Goal: Task Accomplishment & Management: Manage account settings

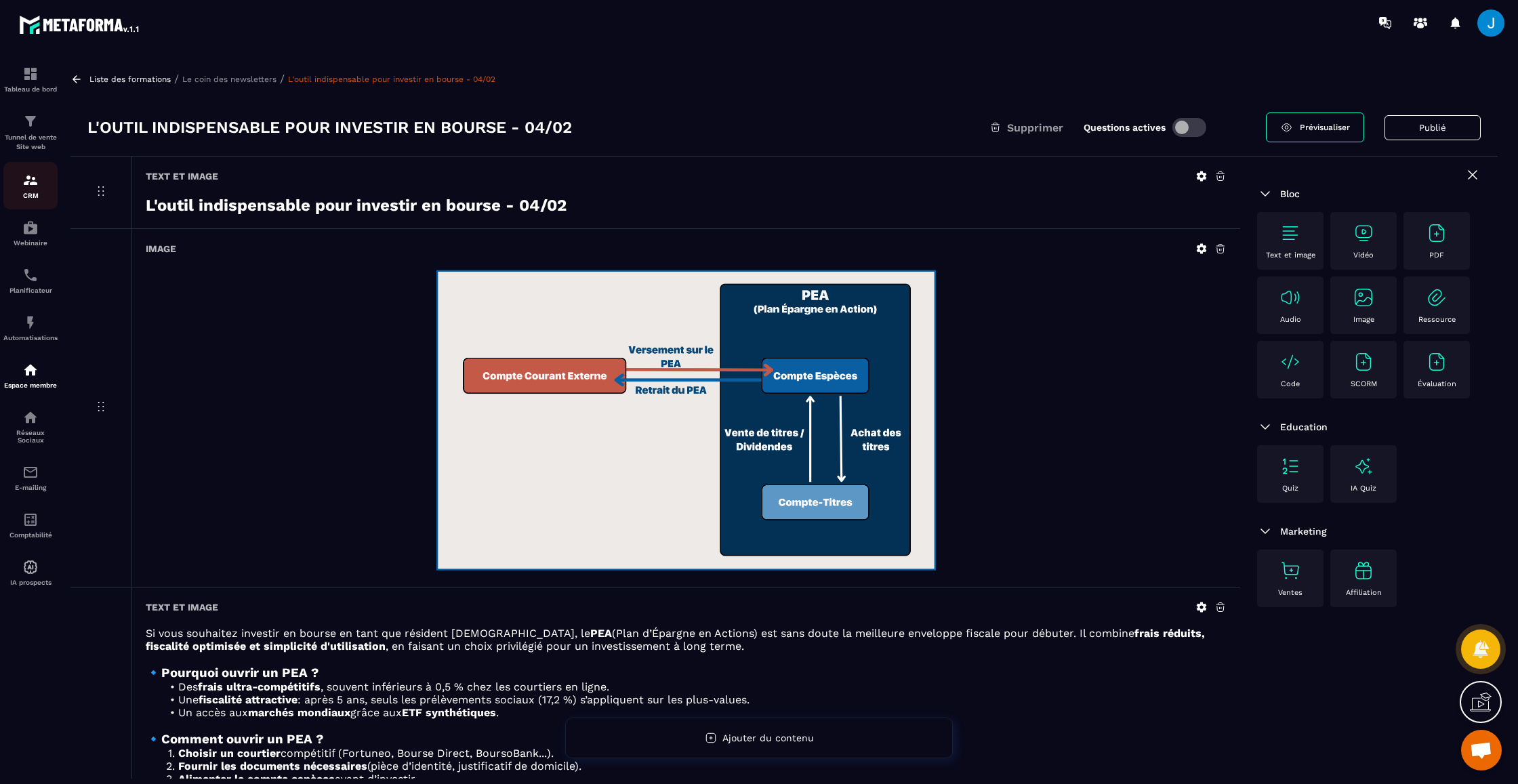
click at [31, 181] on img at bounding box center [30, 180] width 16 height 16
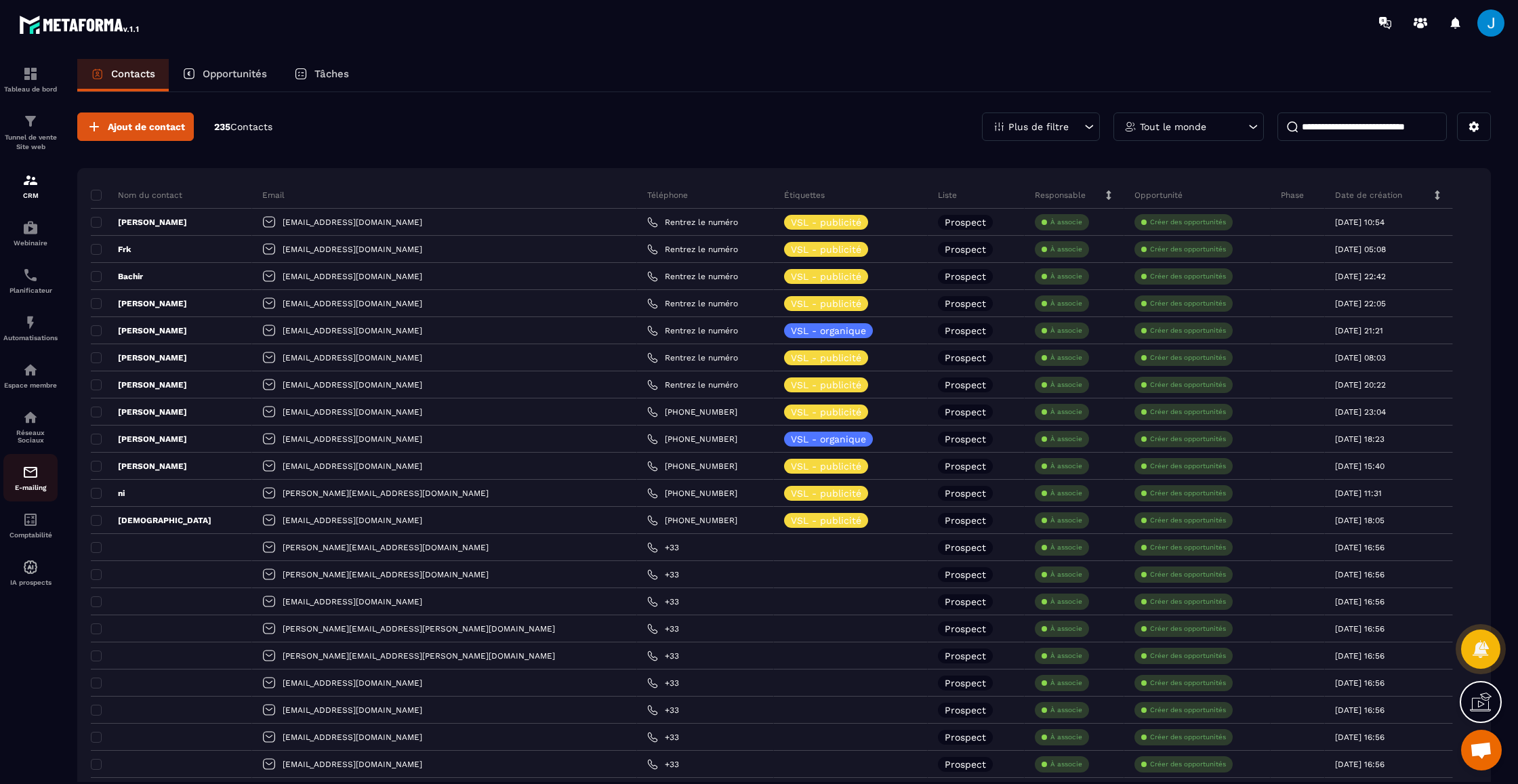
click at [29, 478] on img at bounding box center [30, 472] width 16 height 16
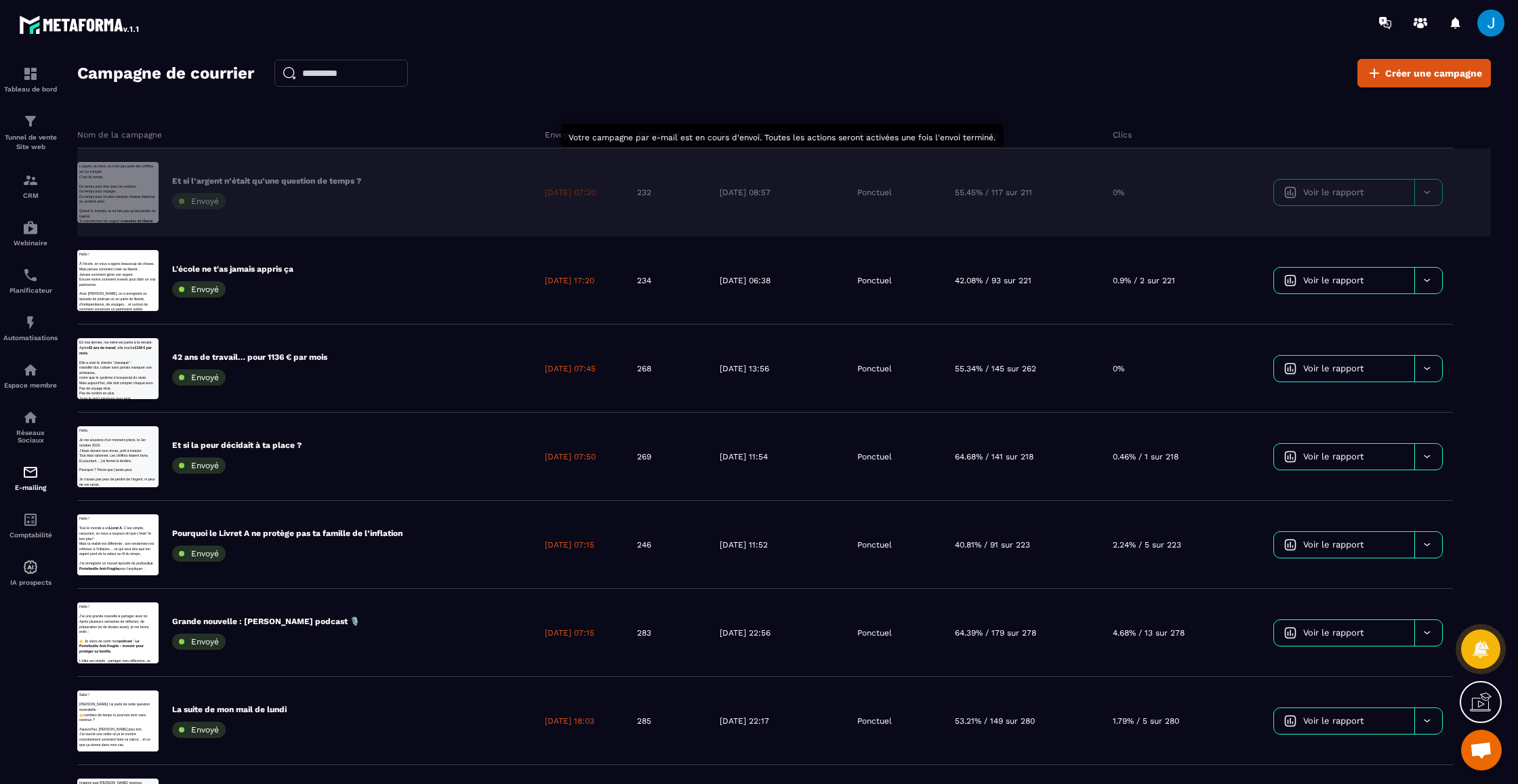
click at [990, 187] on p "55.45% / 117 sur 211" at bounding box center [993, 193] width 77 height 11
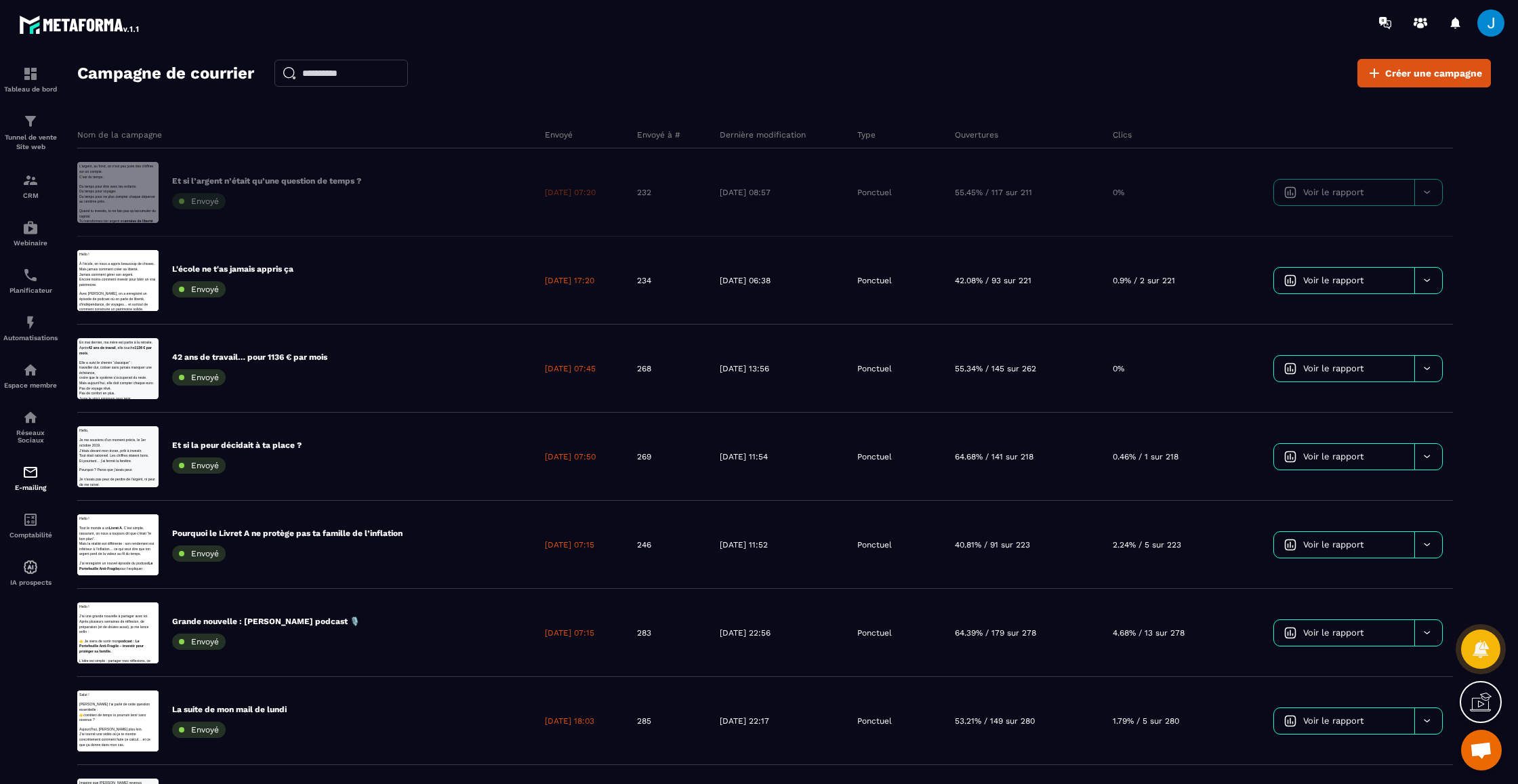
click at [1383, 191] on table "Nom de la campagne Envoyé Envoyé à # Dernière modification Type Ouvertures Clic…" at bounding box center [784, 575] width 1414 height 908
click at [1501, 25] on span at bounding box center [1491, 23] width 27 height 27
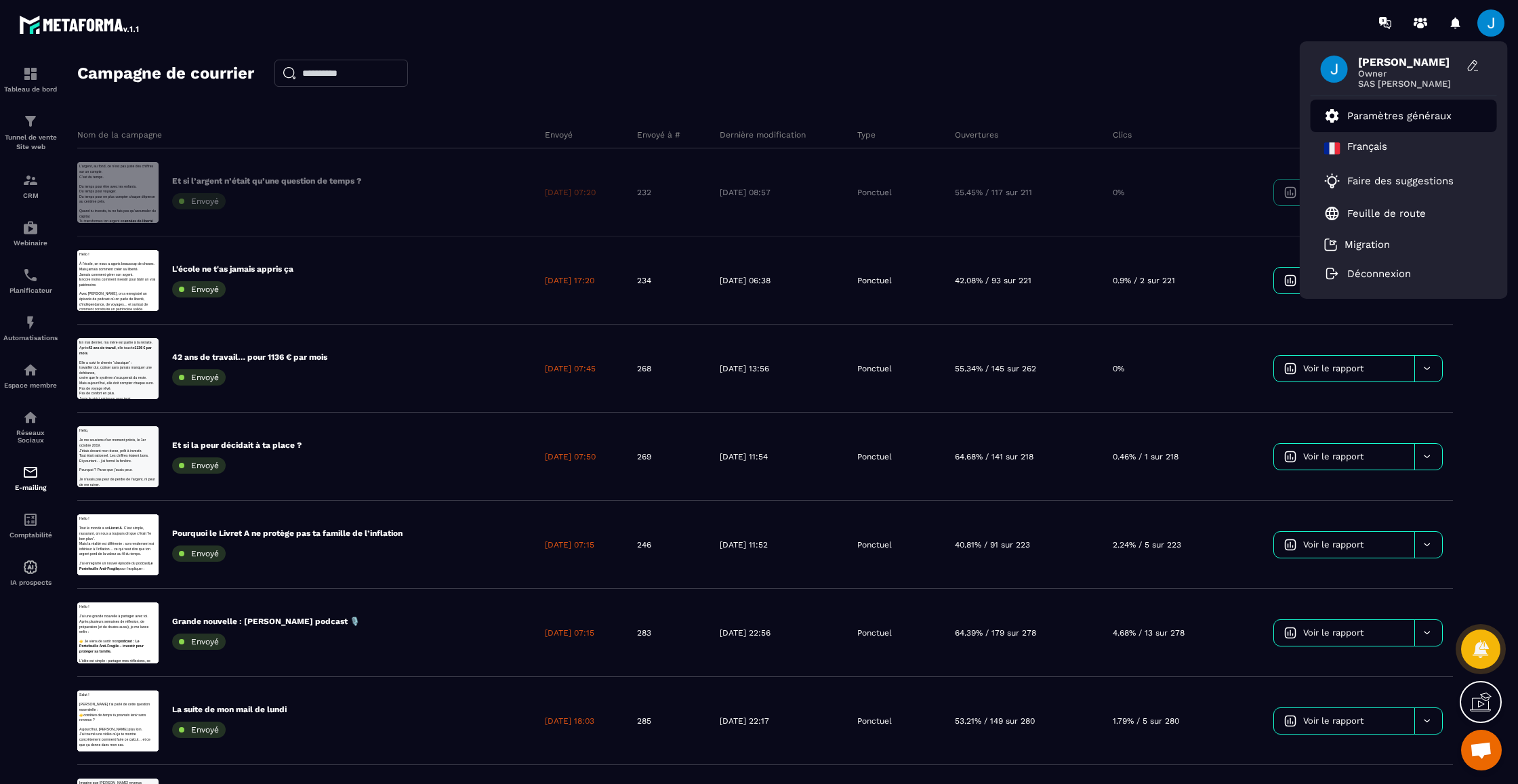
click at [1410, 113] on p "Paramètres généraux" at bounding box center [1399, 115] width 104 height 12
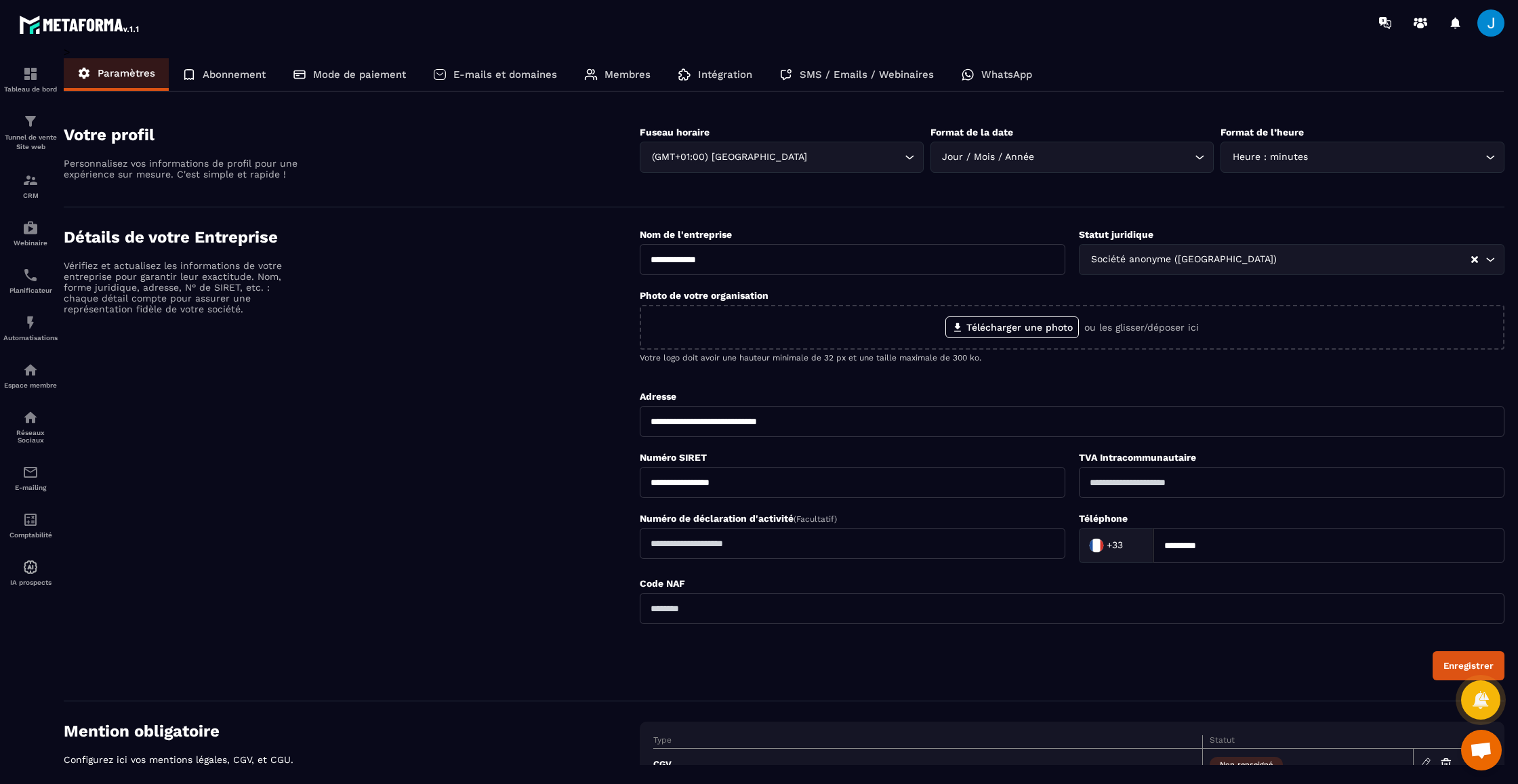
click at [847, 72] on p "SMS / Emails / Webinaires" at bounding box center [867, 74] width 135 height 12
